Goal: Information Seeking & Learning: Learn about a topic

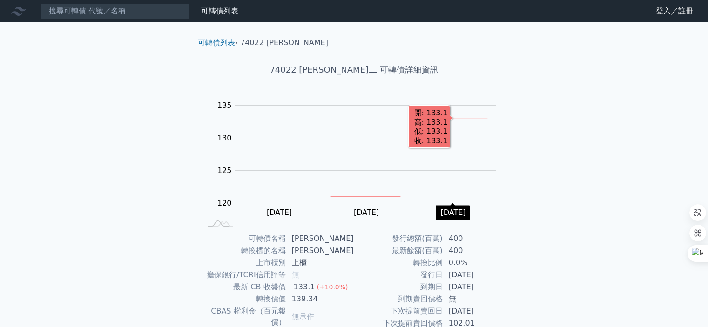
scroll to position [104, 0]
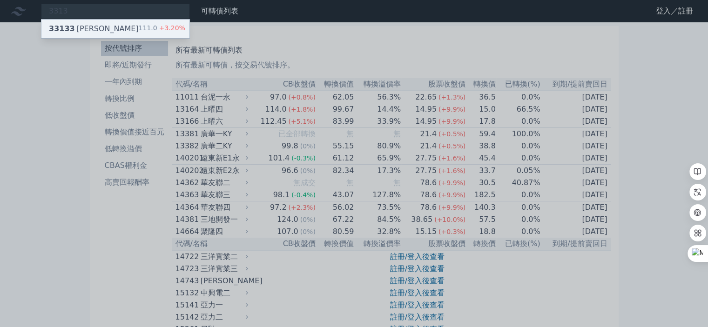
type input "3313"
click at [117, 26] on div "33133 斐成三 111.0 +3.20%" at bounding box center [115, 29] width 148 height 19
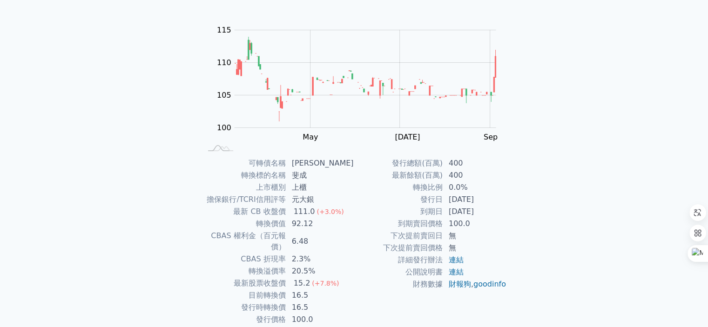
scroll to position [104, 0]
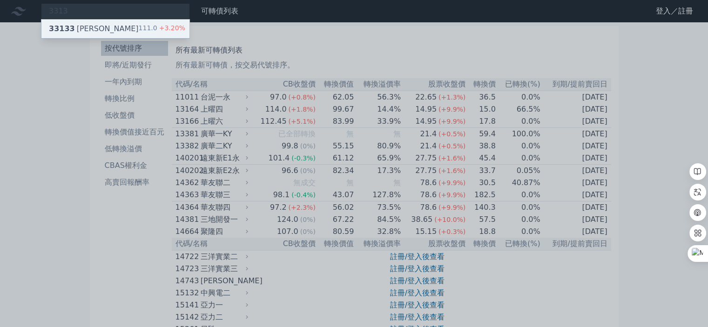
type input "3313"
click at [99, 28] on div "33133 斐成三 111.0 +3.20%" at bounding box center [115, 29] width 148 height 19
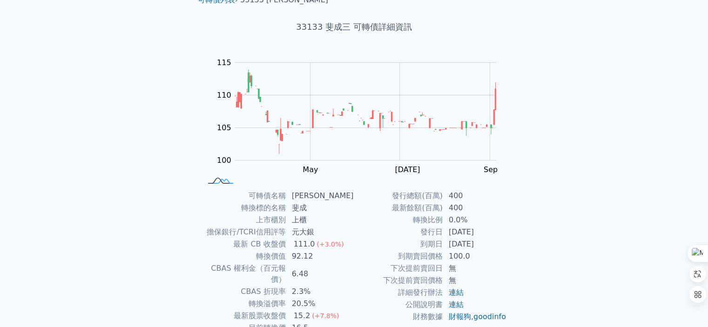
scroll to position [104, 0]
